Goal: Communication & Community: Answer question/provide support

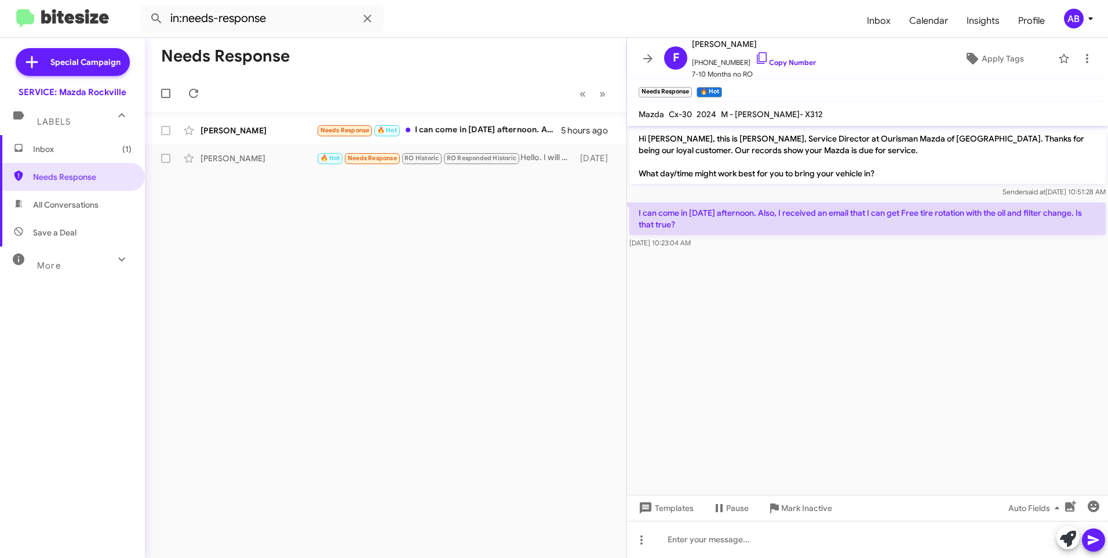
drag, startPoint x: 380, startPoint y: 258, endPoint x: 364, endPoint y: 252, distance: 17.7
click at [380, 258] on div "Needs Response « Previous » Next [PERSON_NAME] Needs Response 🔥 Hot I can come …" at bounding box center [386, 298] width 482 height 520
click at [1070, 19] on div "AB" at bounding box center [1074, 19] width 20 height 20
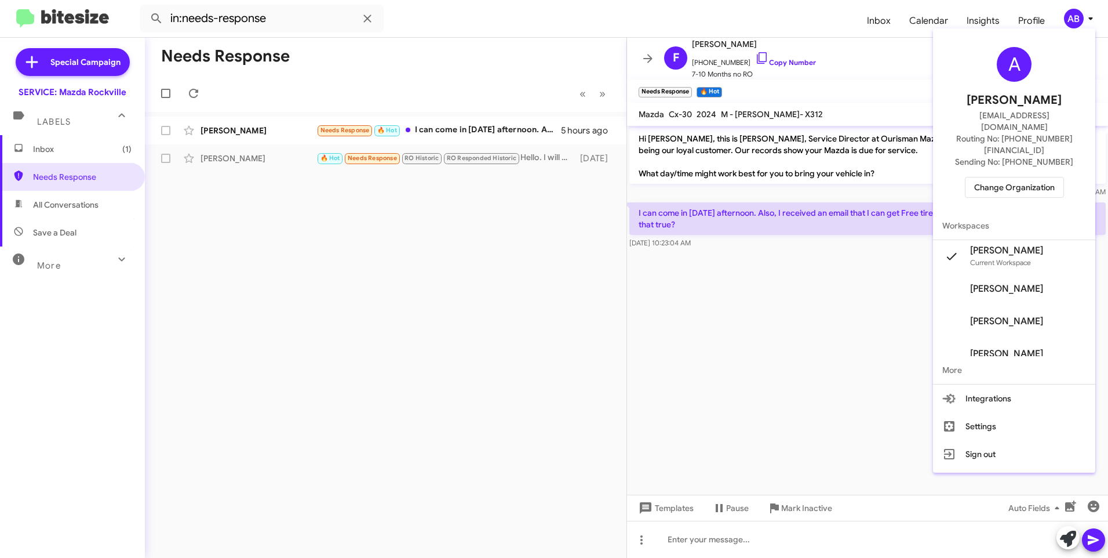
click at [1012, 177] on span "Change Organization" at bounding box center [1014, 187] width 81 height 20
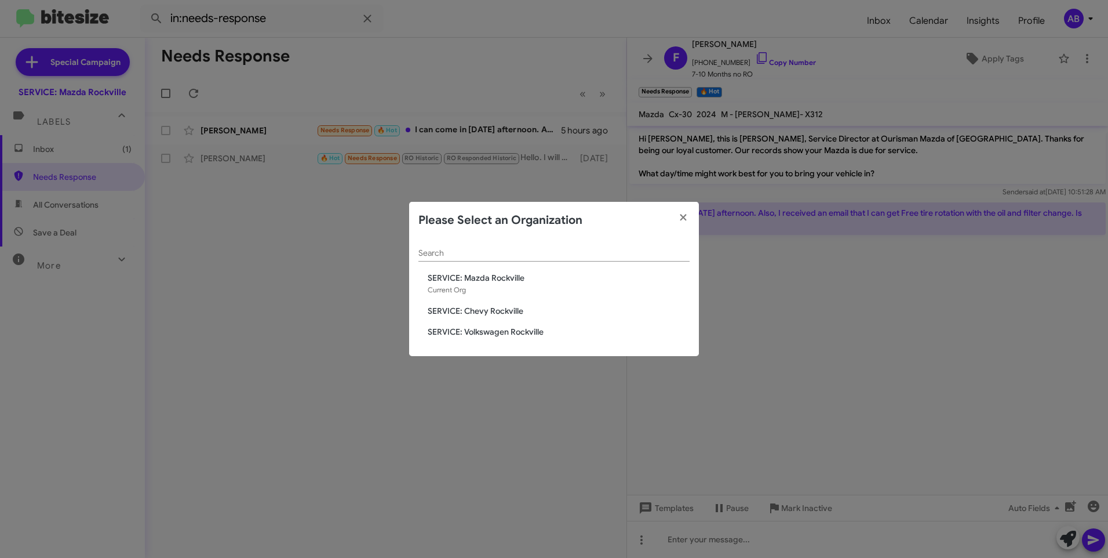
click at [474, 309] on span "SERVICE: Chevy Rockville" at bounding box center [559, 311] width 262 height 12
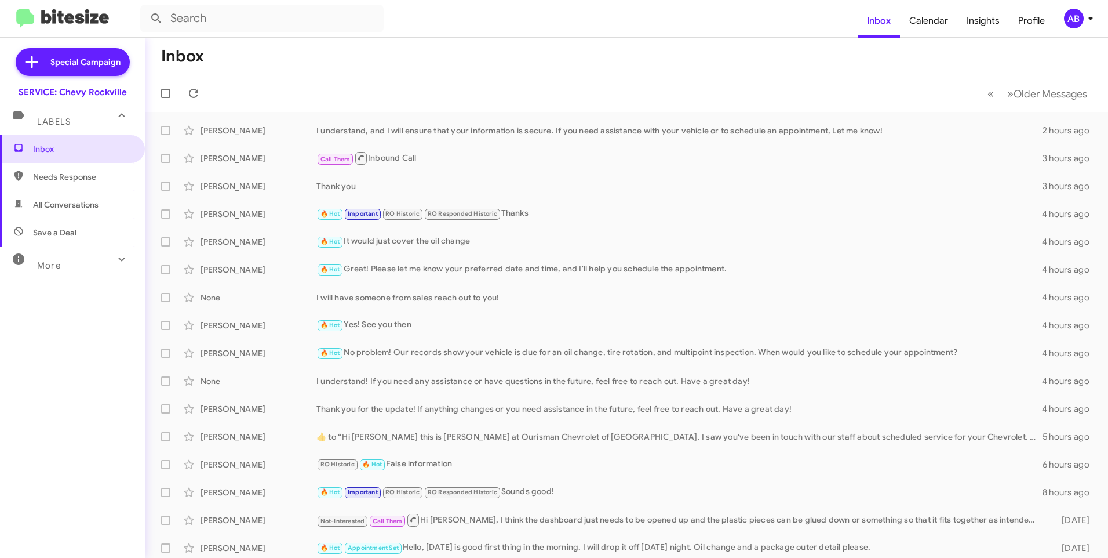
click at [861, 75] on mat-toolbar-row "« Previous » Next Older Messages" at bounding box center [626, 93] width 963 height 37
click at [1065, 26] on span "AB" at bounding box center [1081, 19] width 35 height 20
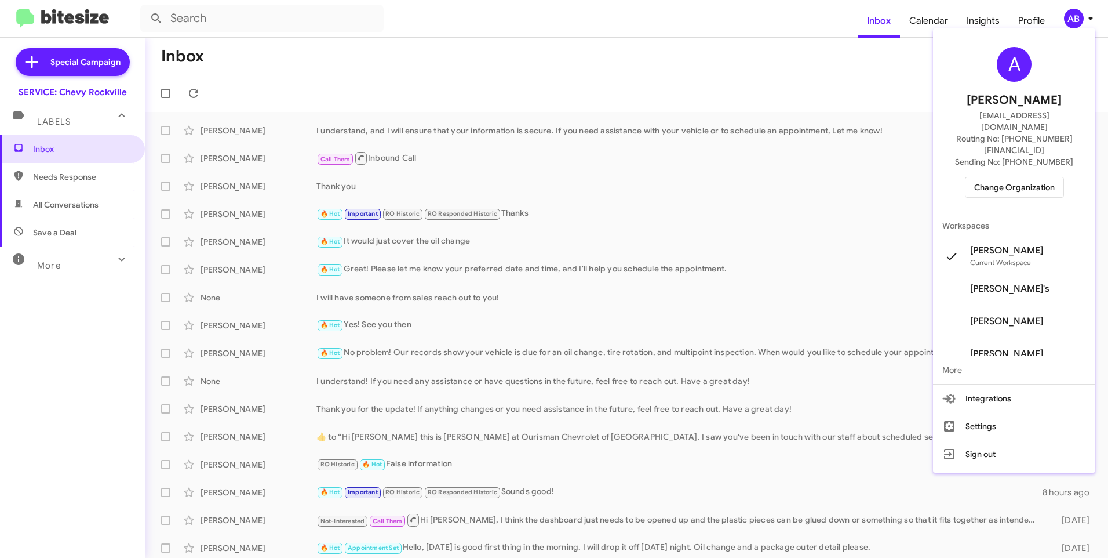
click at [1000, 177] on span "Change Organization" at bounding box center [1014, 187] width 81 height 20
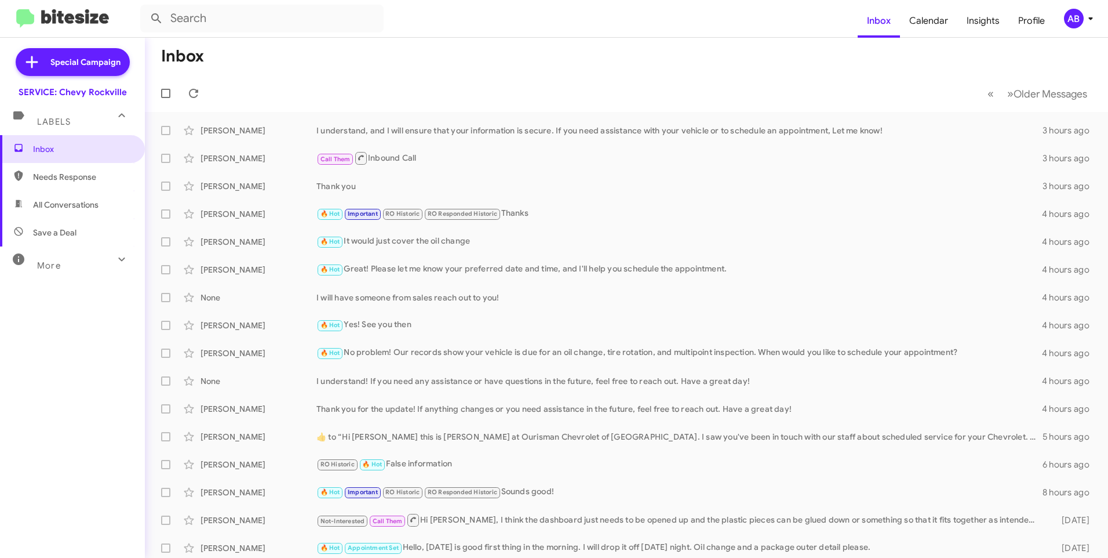
click at [547, 81] on mat-toolbar-row "« Previous » Next Older Messages" at bounding box center [626, 93] width 963 height 37
click at [546, 129] on div "I understand, and I will ensure that your information is secure. If you need as…" at bounding box center [684, 131] width 736 height 12
